Goal: Entertainment & Leisure: Consume media (video, audio)

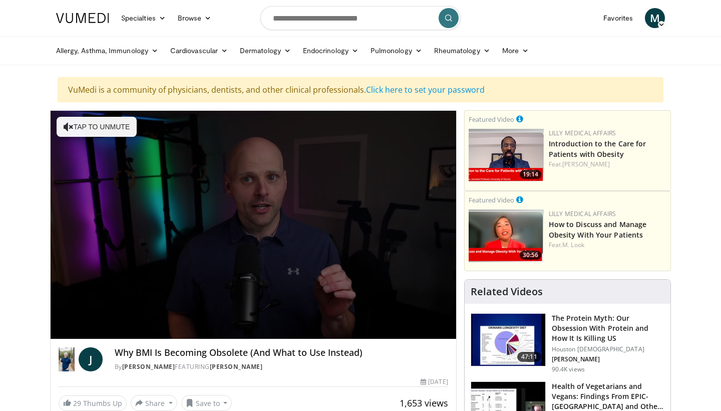
click at [253, 225] on span "Video Player" at bounding box center [253, 225] width 0 height 0
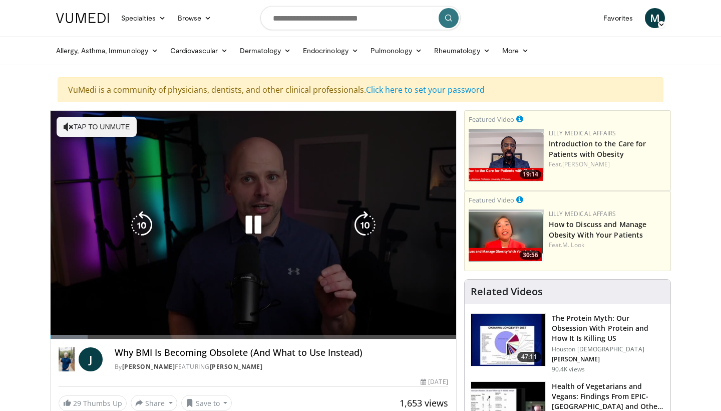
click at [106, 117] on button "Tap to unmute" at bounding box center [97, 127] width 80 height 20
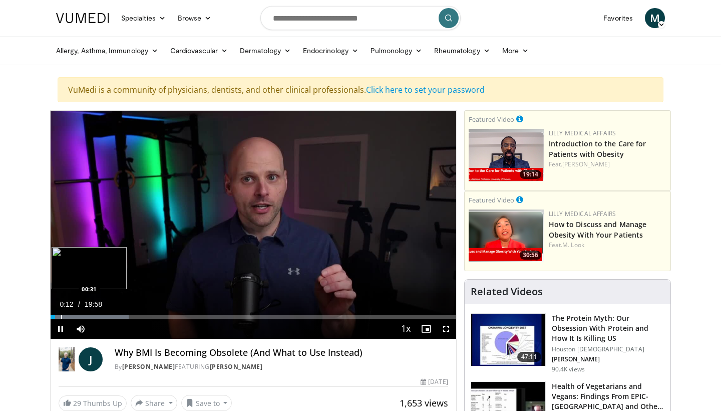
click at [61, 318] on div "Progress Bar" at bounding box center [61, 317] width 1 height 4
click at [77, 316] on div "Progress Bar" at bounding box center [77, 317] width 1 height 4
click at [85, 316] on div "Progress Bar" at bounding box center [85, 317] width 1 height 4
click at [99, 316] on div "Progress Bar" at bounding box center [99, 317] width 1 height 4
click at [118, 318] on div "Progress Bar" at bounding box center [118, 317] width 1 height 4
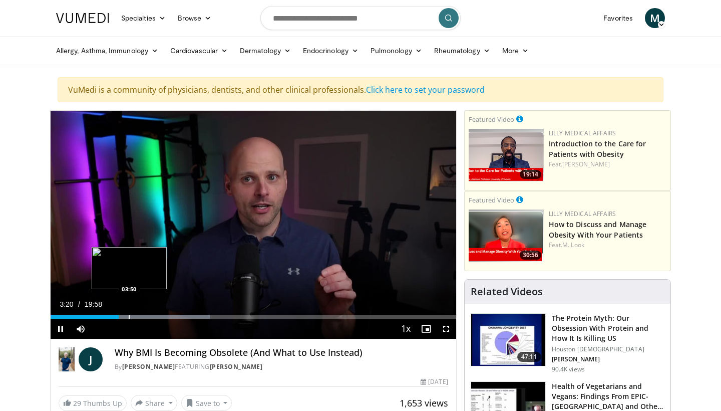
click at [129, 318] on div "Progress Bar" at bounding box center [129, 317] width 1 height 4
click at [134, 316] on div "Progress Bar" at bounding box center [134, 317] width 1 height 4
click at [144, 318] on div "Progress Bar" at bounding box center [144, 317] width 1 height 4
click at [151, 319] on div "Progress Bar" at bounding box center [151, 317] width 1 height 4
click at [160, 316] on div "Progress Bar" at bounding box center [160, 317] width 1 height 4
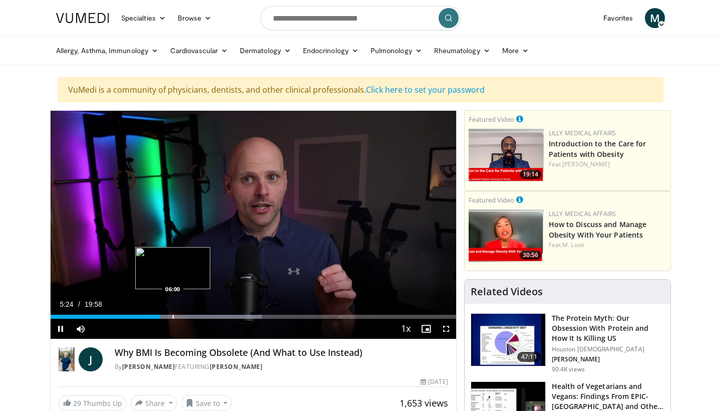
click at [173, 319] on div "Progress Bar" at bounding box center [173, 317] width 1 height 4
click at [181, 316] on div "Progress Bar" at bounding box center [212, 317] width 124 height 4
click at [194, 317] on div "Progress Bar" at bounding box center [194, 317] width 1 height 4
click at [206, 314] on div "Loaded : 60.99% 07:18 07:39" at bounding box center [254, 314] width 406 height 10
click at [212, 316] on div "Progress Bar" at bounding box center [212, 317] width 1 height 4
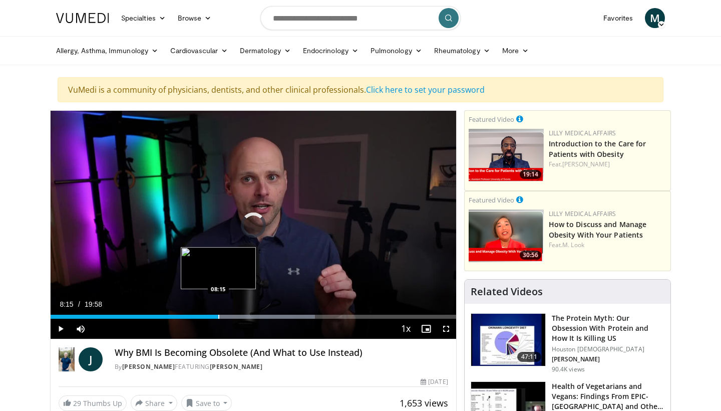
click at [218, 317] on div "Progress Bar" at bounding box center [218, 317] width 1 height 4
click at [228, 319] on div "Progress Bar" at bounding box center [228, 317] width 1 height 4
click at [233, 319] on div "Video Player" at bounding box center [244, 329] width 306 height 20
click at [237, 317] on div "Progress Bar" at bounding box center [237, 317] width 1 height 4
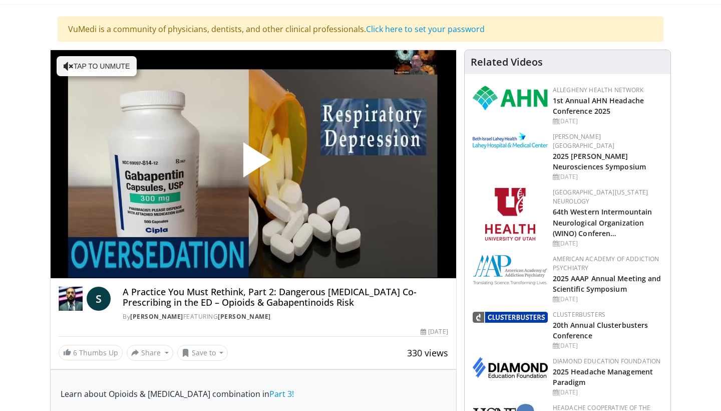
scroll to position [67, 0]
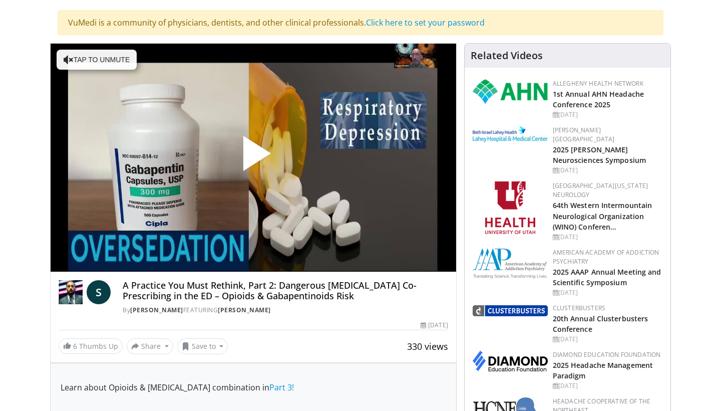
click at [253, 157] on span "Video Player" at bounding box center [253, 157] width 0 height 0
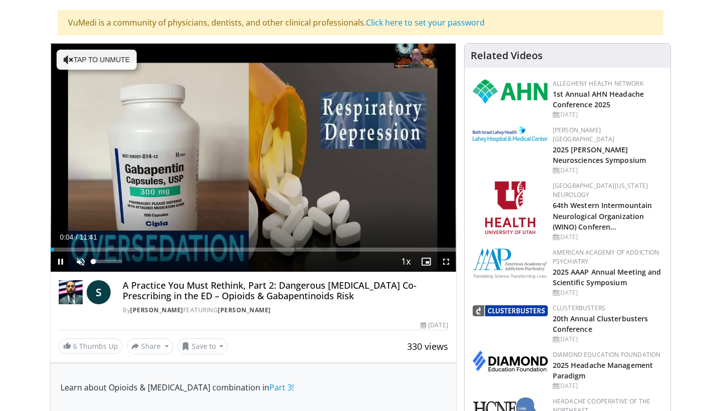
click at [84, 267] on span "Video Player" at bounding box center [81, 261] width 20 height 20
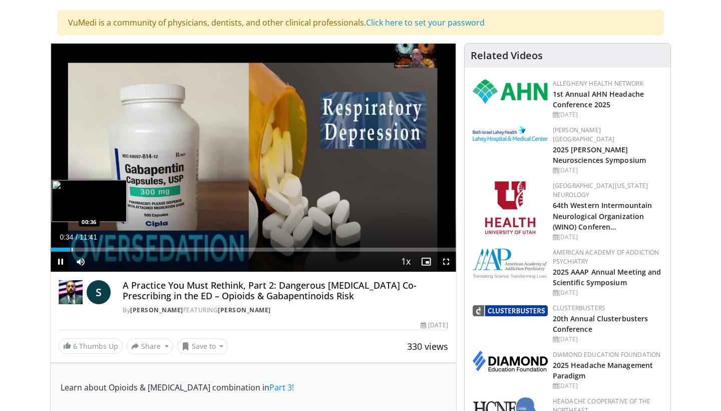
click at [72, 249] on div "Progress Bar" at bounding box center [72, 249] width 1 height 4
click at [78, 250] on div "Progress Bar" at bounding box center [78, 249] width 1 height 4
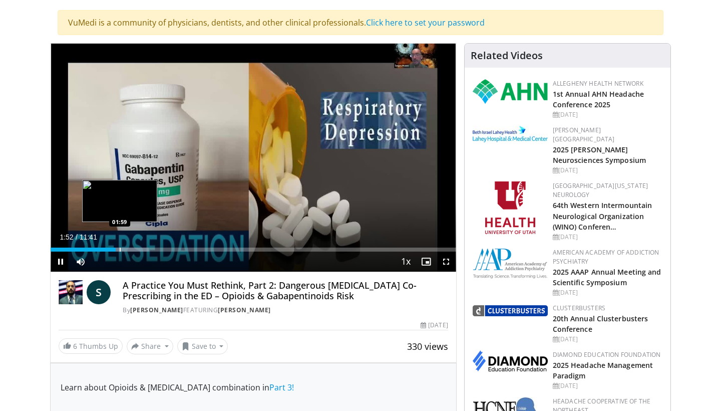
click at [120, 249] on div "Progress Bar" at bounding box center [120, 249] width 1 height 4
click at [127, 249] on div "Progress Bar" at bounding box center [127, 249] width 1 height 4
click at [134, 249] on div "Progress Bar" at bounding box center [134, 249] width 1 height 4
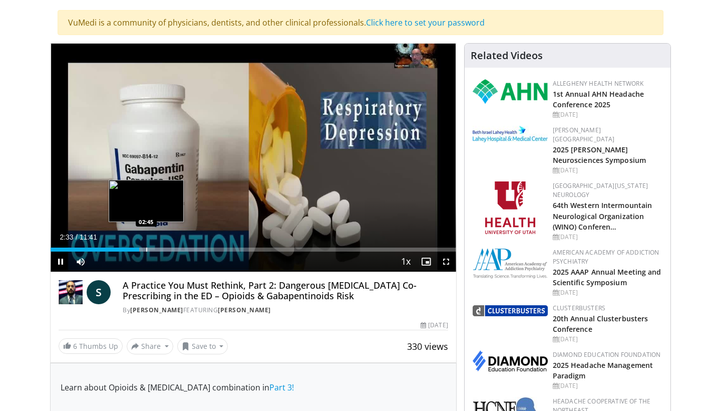
click at [146, 250] on div "Progress Bar" at bounding box center [146, 249] width 1 height 4
click at [157, 249] on div "Progress Bar" at bounding box center [157, 249] width 1 height 4
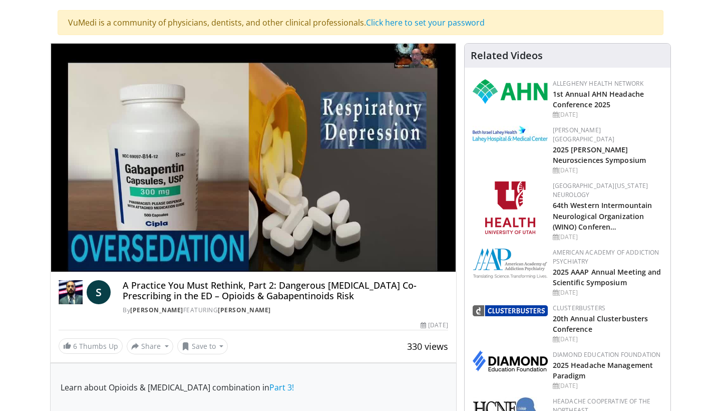
click at [166, 249] on div "10 seconds Tap to unmute" at bounding box center [254, 158] width 406 height 228
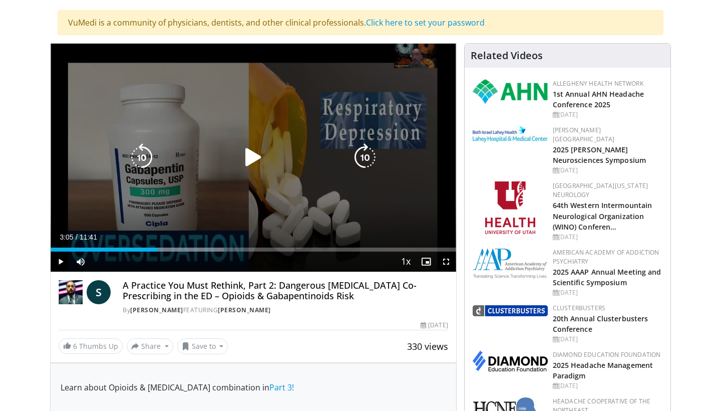
click at [253, 153] on icon "Video Player" at bounding box center [253, 157] width 28 height 28
